Goal: Information Seeking & Learning: Learn about a topic

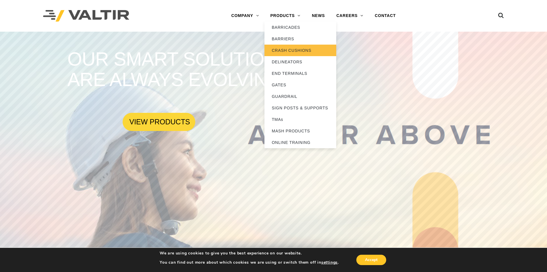
click at [305, 51] on link "CRASH CUSHIONS" at bounding box center [301, 50] width 72 height 11
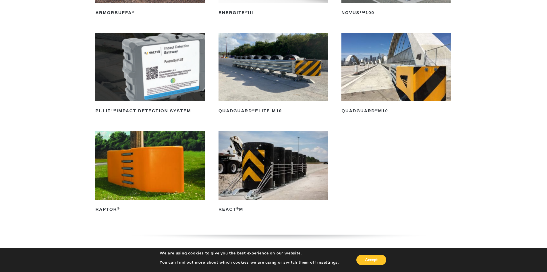
scroll to position [172, 0]
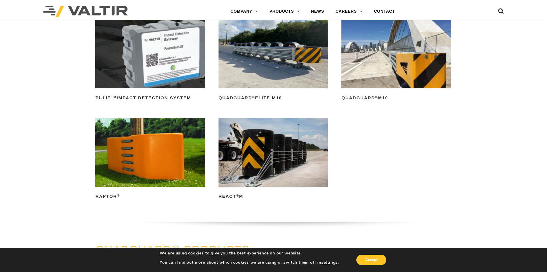
click at [257, 41] on img at bounding box center [273, 54] width 109 height 68
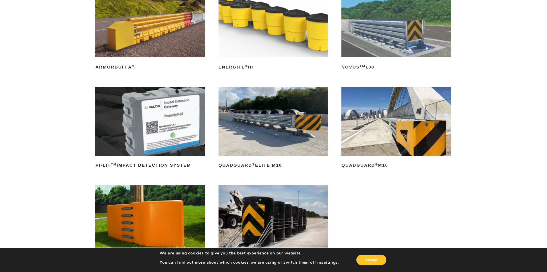
scroll to position [115, 0]
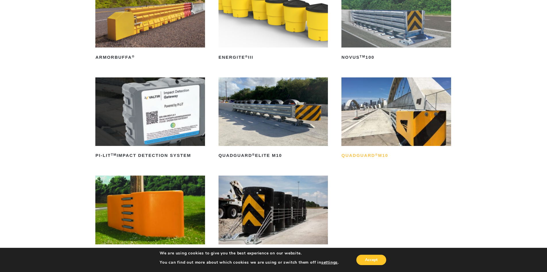
click at [378, 157] on h2 "QuadGuard ® M10" at bounding box center [396, 155] width 109 height 9
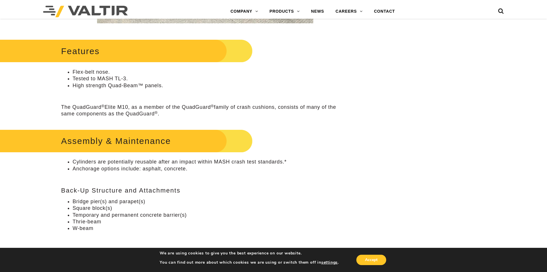
scroll to position [253, 0]
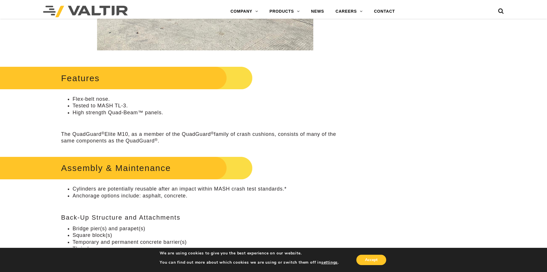
click at [149, 113] on li "High strength Quad-Beam™ panels." at bounding box center [211, 112] width 277 height 7
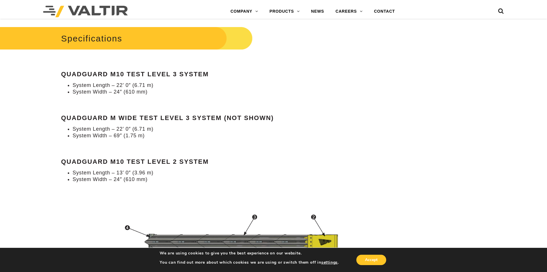
scroll to position [517, 0]
